Goal: Task Accomplishment & Management: Use online tool/utility

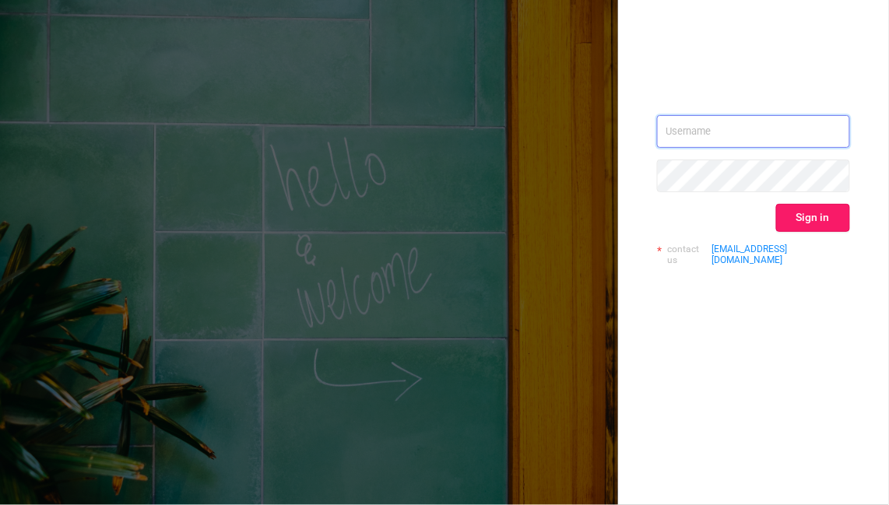
type input "[EMAIL_ADDRESS][DOMAIN_NAME]"
click at [814, 204] on button "Sign in" at bounding box center [813, 218] width 74 height 28
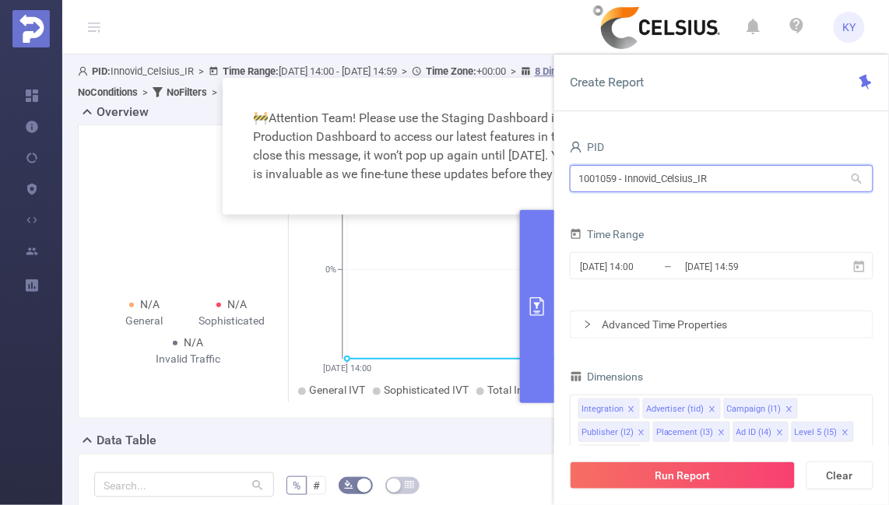
click at [688, 185] on input "1001059 - Innovid_Celsius_IR" at bounding box center [722, 178] width 304 height 27
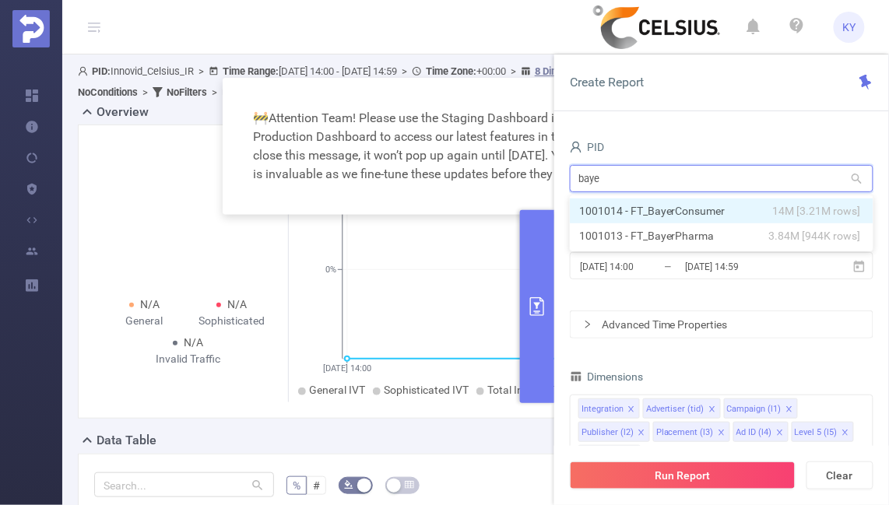
type input "bayer"
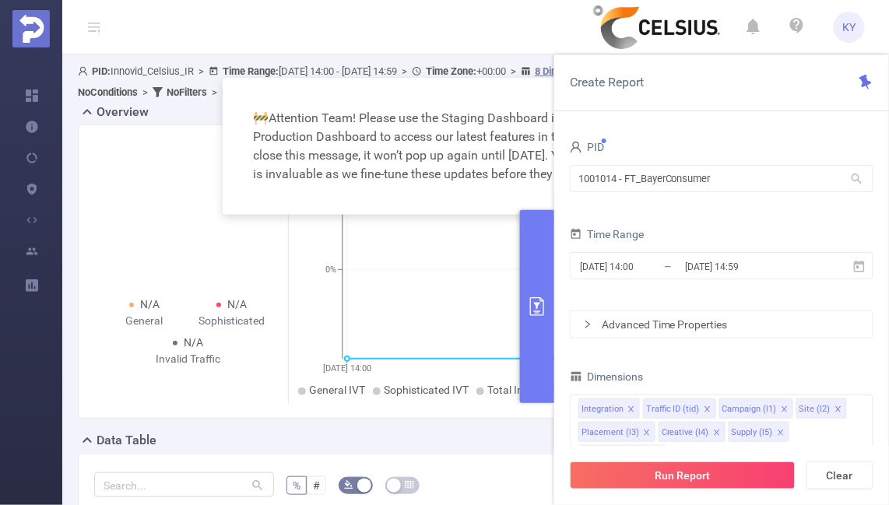
click at [718, 279] on div "[DATE] 14:00 _ [DATE] 14:59" at bounding box center [722, 267] width 304 height 37
click at [711, 272] on input "[DATE] 14:59" at bounding box center [746, 266] width 126 height 21
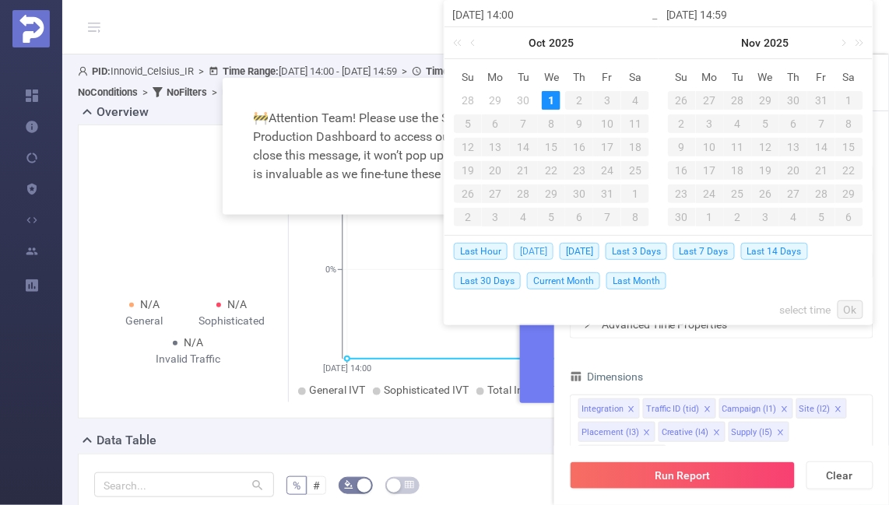
click at [538, 254] on span "[DATE]" at bounding box center [534, 251] width 40 height 17
type input "[DATE] 00:00"
type input "[DATE] 23:59"
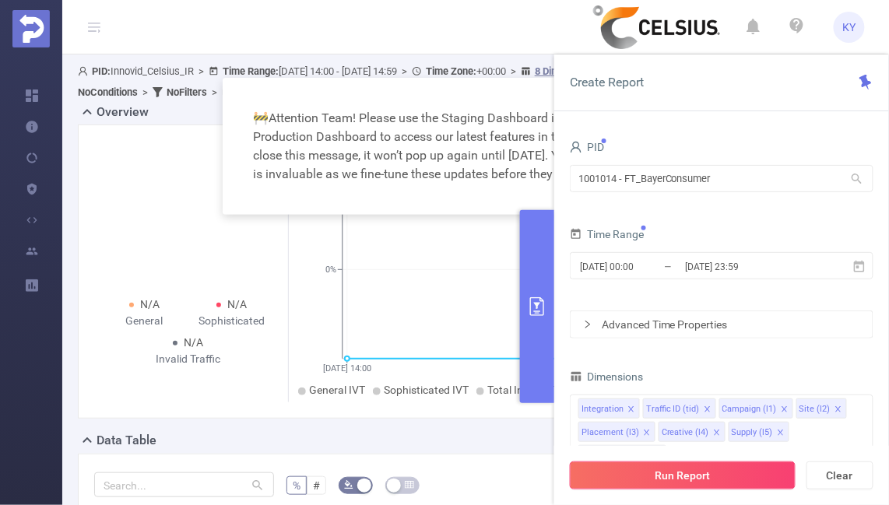
click at [650, 465] on button "Run Report" at bounding box center [683, 475] width 226 height 28
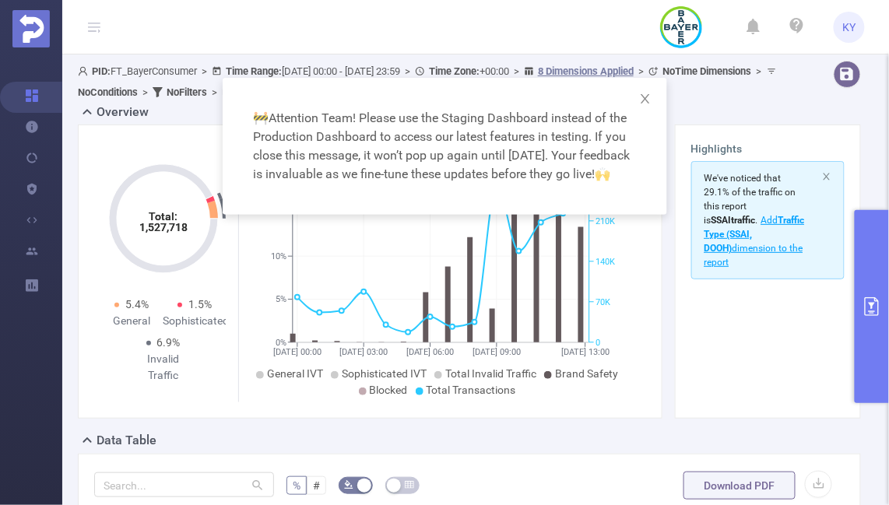
click at [859, 238] on button "primary" at bounding box center [872, 306] width 34 height 193
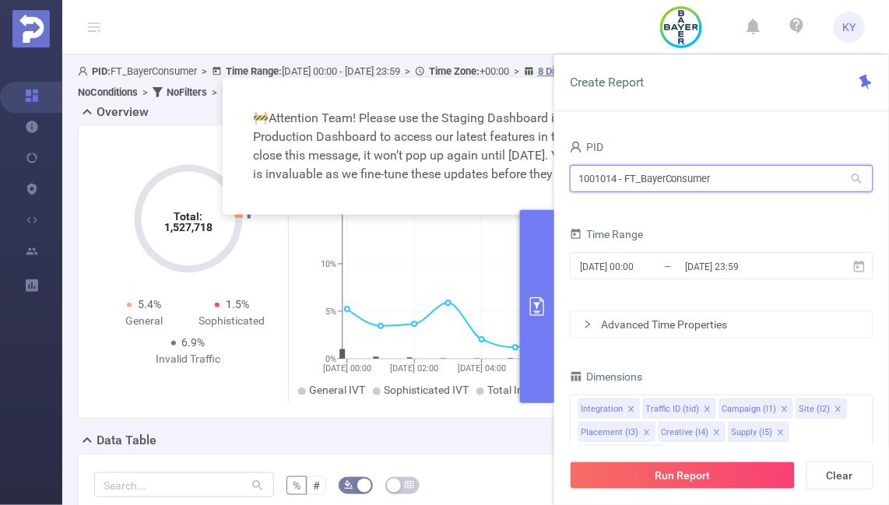
click at [702, 172] on input "1001014 - FT_BayerConsumer" at bounding box center [722, 178] width 304 height 27
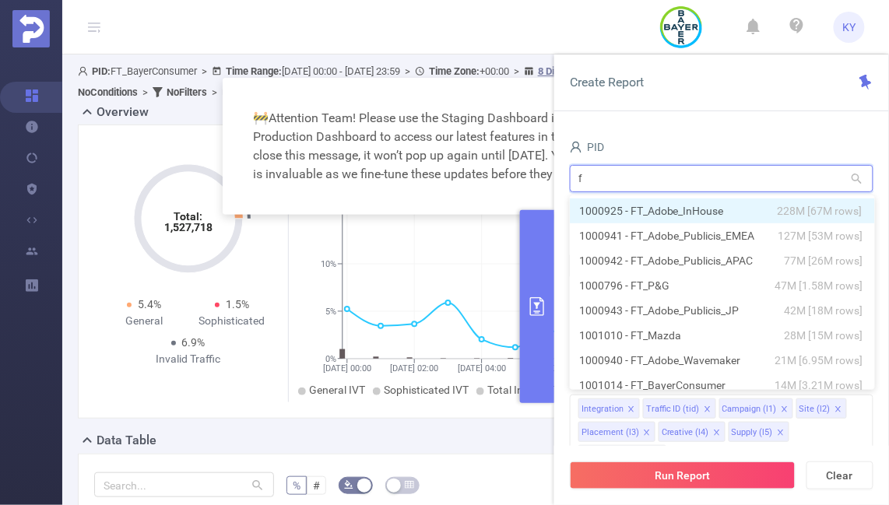
type input "ft"
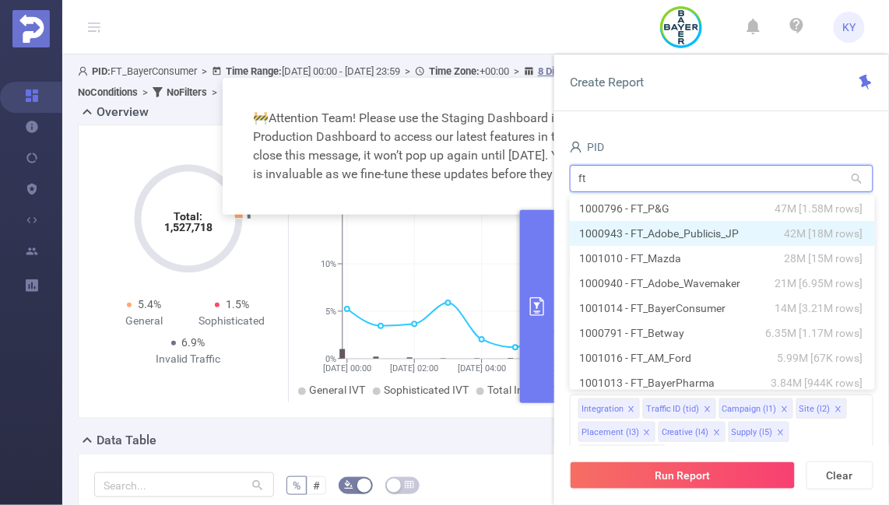
scroll to position [78, 0]
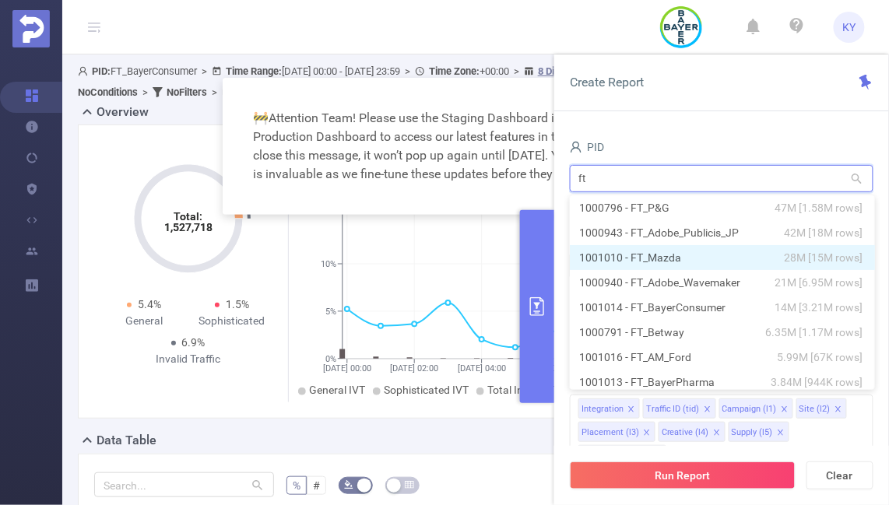
click at [700, 251] on li "1001010 - FT_Mazda 28M [15M rows]" at bounding box center [722, 257] width 305 height 25
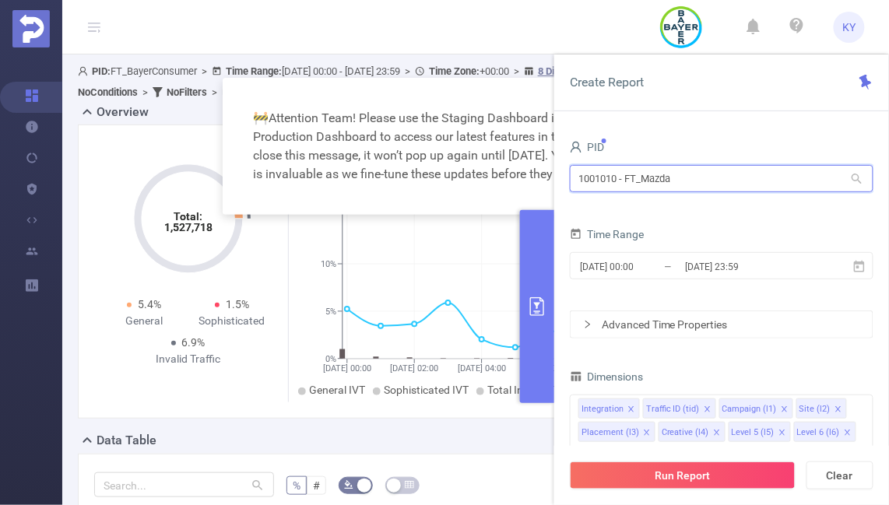
click at [604, 175] on input "1001010 - FT_Mazda" at bounding box center [722, 178] width 304 height 27
